Goal: Information Seeking & Learning: Check status

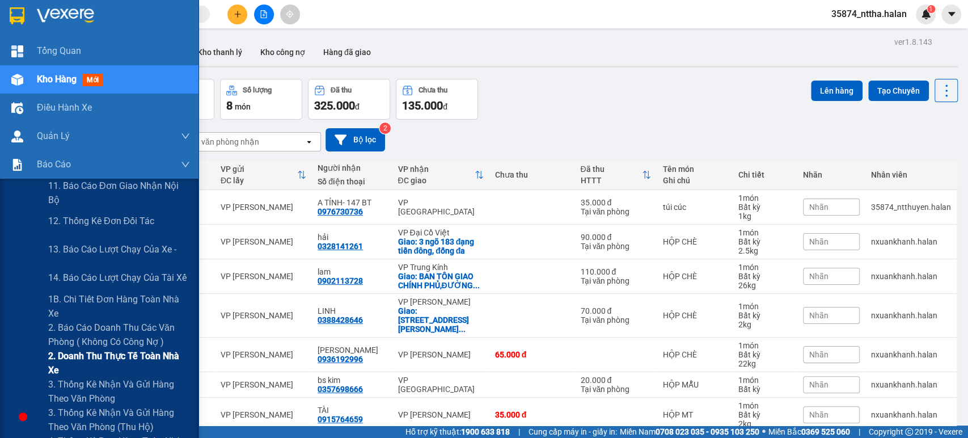
click at [109, 357] on span "2. Doanh thu thực tế toàn nhà xe" at bounding box center [119, 363] width 142 height 28
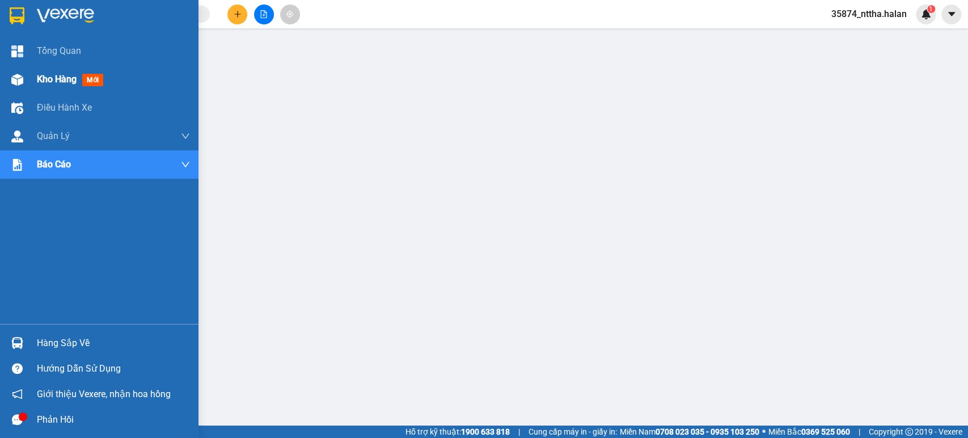
click at [45, 81] on span "Kho hàng" at bounding box center [57, 79] width 40 height 11
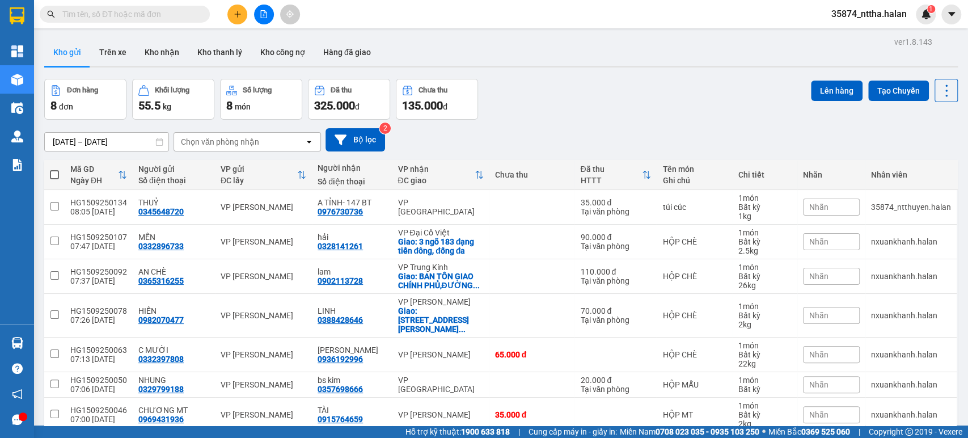
click at [656, 106] on div "Đơn hàng 8 đơn Khối lượng 55.5 kg Số lượng 8 món Đã thu 325.000 đ Chưa thu 135.…" at bounding box center [501, 99] width 914 height 41
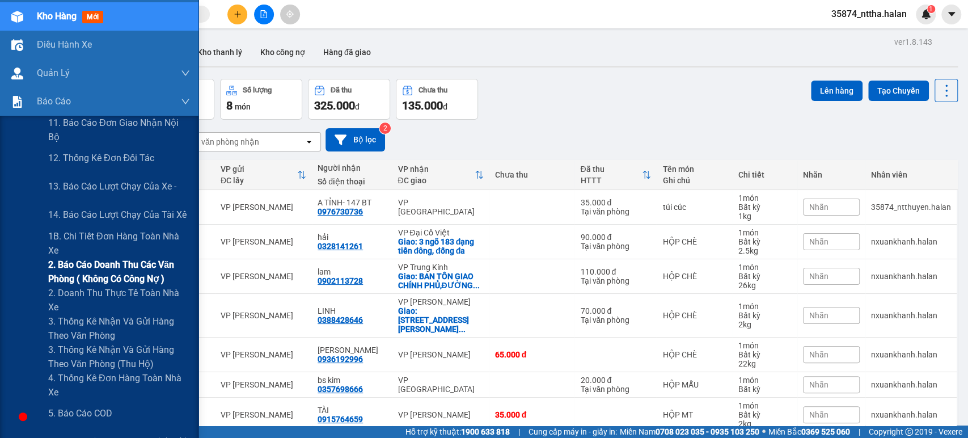
scroll to position [189, 0]
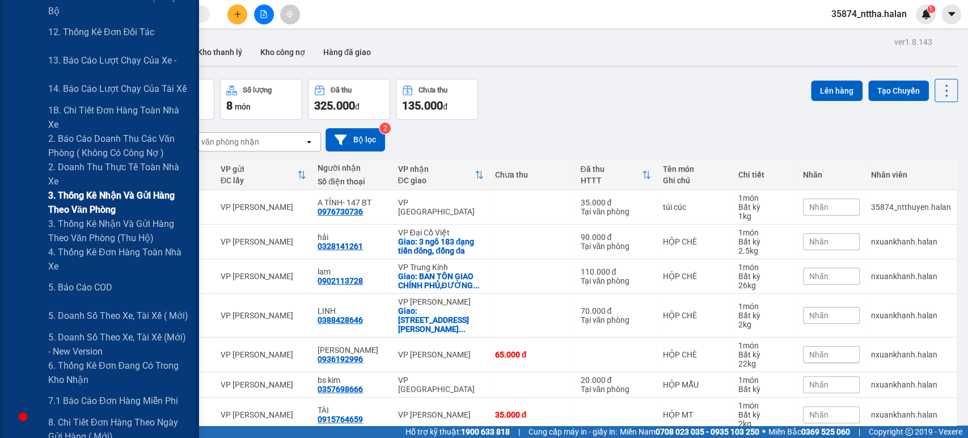
click at [92, 205] on span "3. Thống kê nhận và gửi hàng theo văn phòng" at bounding box center [119, 202] width 142 height 28
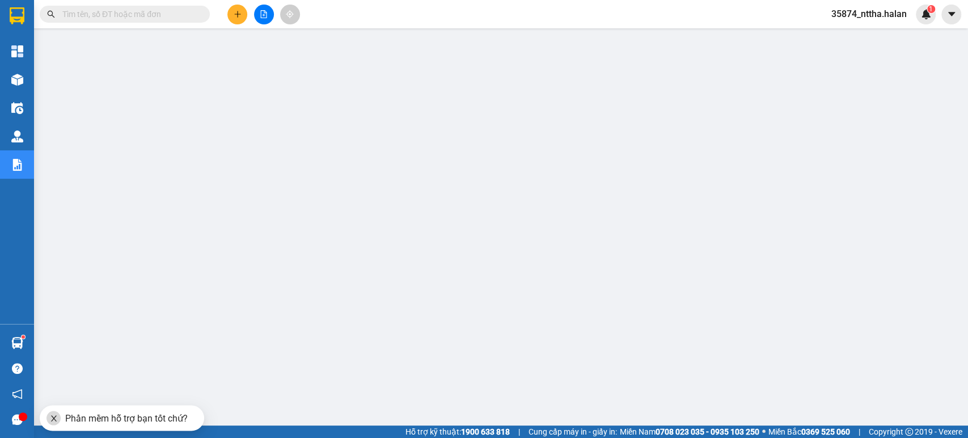
click at [50, 420] on icon "close" at bounding box center [54, 418] width 8 height 8
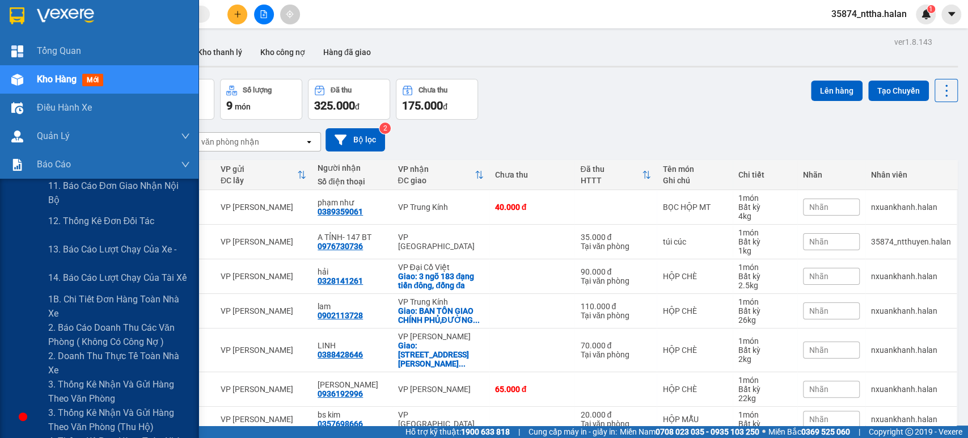
scroll to position [126, 0]
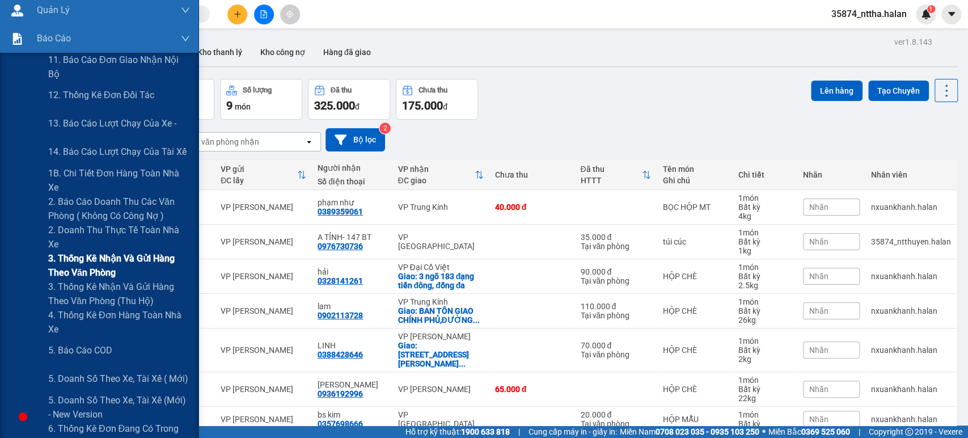
click at [103, 262] on span "3. Thống kê nhận và gửi hàng theo văn phòng" at bounding box center [119, 265] width 142 height 28
